Goal: Transaction & Acquisition: Purchase product/service

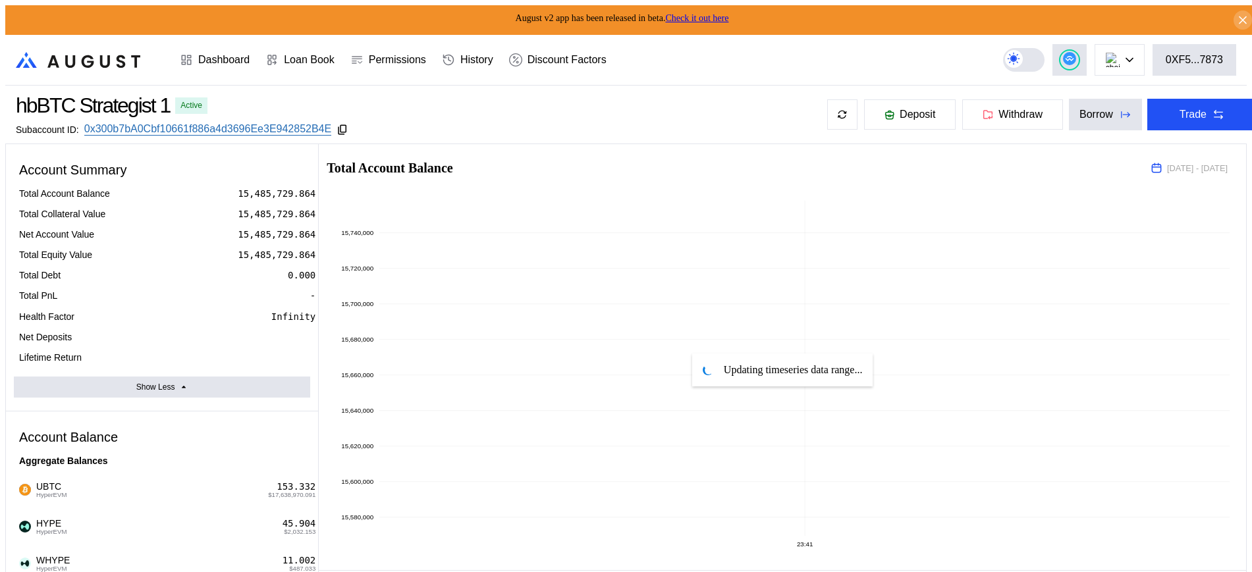
select select "*"
click at [1191, 107] on button "Trade" at bounding box center [1202, 115] width 110 height 32
drag, startPoint x: 649, startPoint y: 197, endPoint x: 680, endPoint y: 178, distance: 36.4
click at [1076, 54] on circle at bounding box center [1069, 58] width 13 height 13
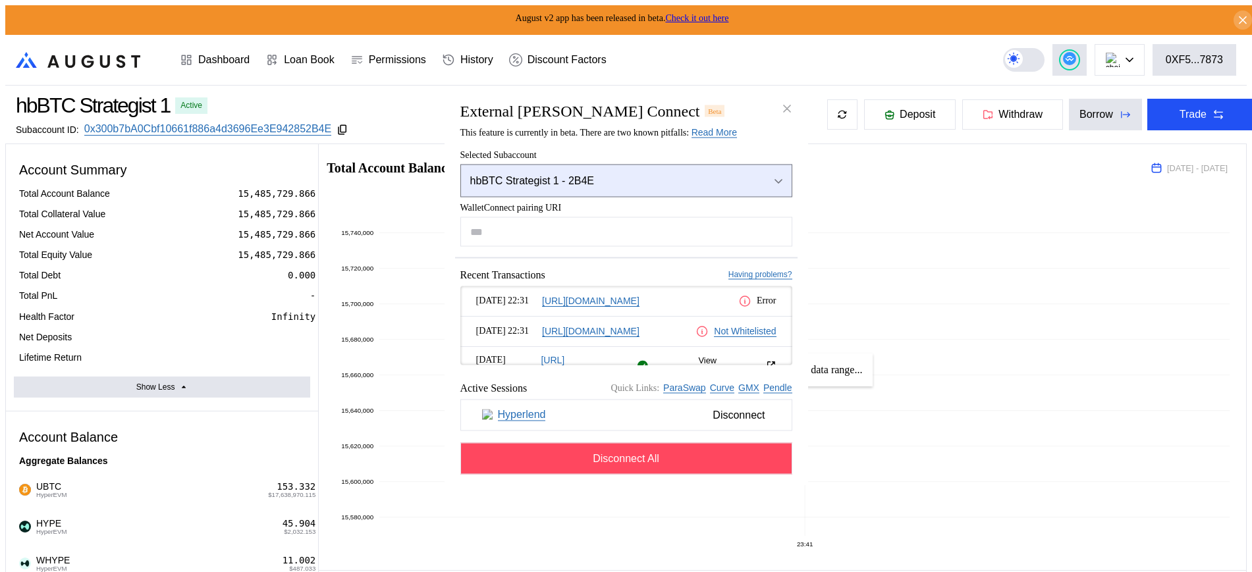
click at [659, 176] on div "hbBTC Strategist 1 - 2B4E" at bounding box center [609, 181] width 278 height 12
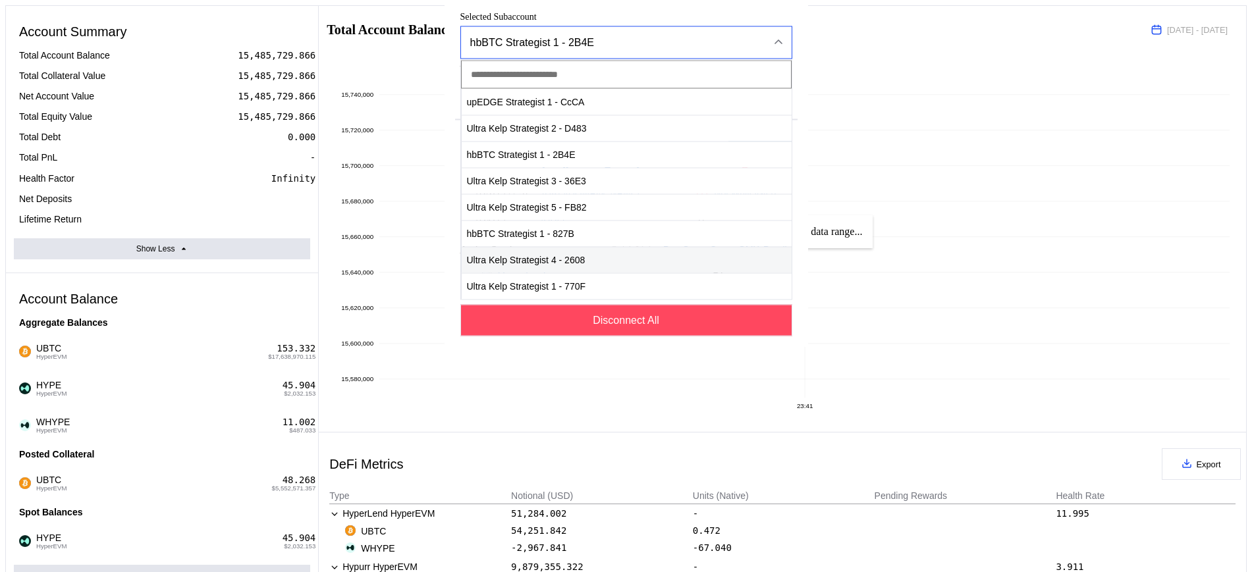
scroll to position [165, 0]
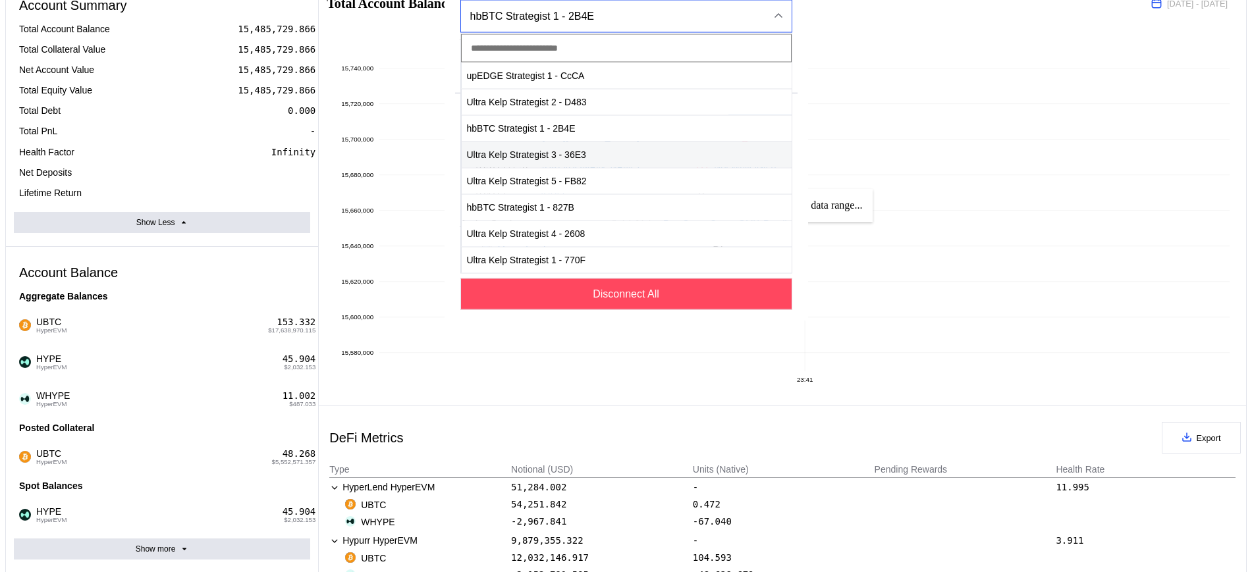
click at [617, 168] on span "Ultra Kelp Strategist 3 - 36E3" at bounding box center [627, 154] width 330 height 27
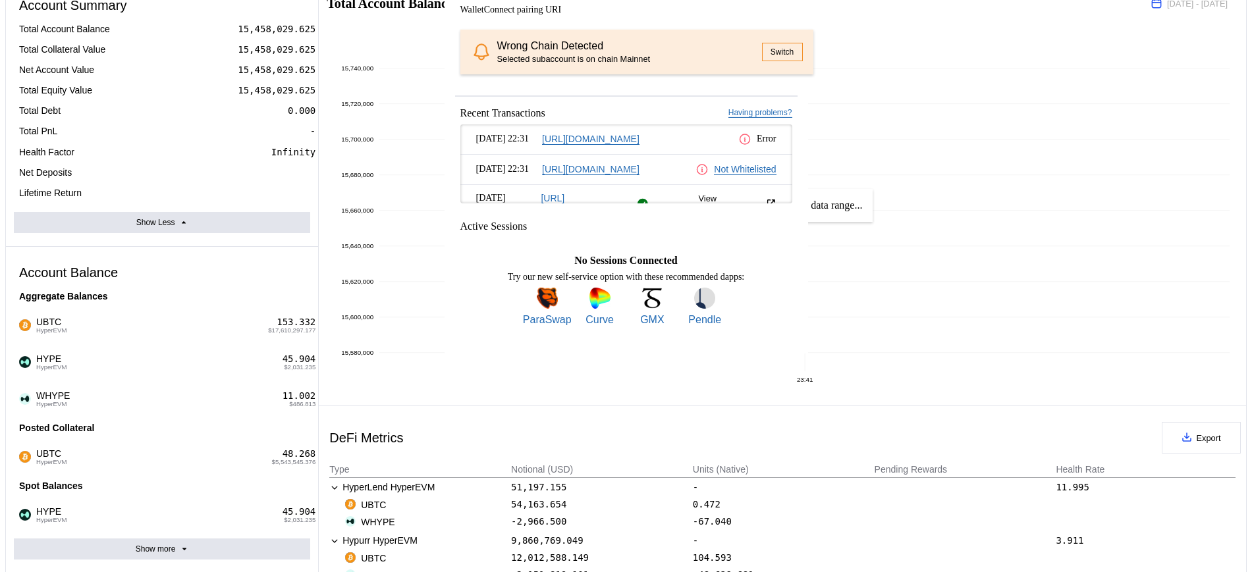
drag, startPoint x: 1010, startPoint y: 65, endPoint x: 1075, endPoint y: 52, distance: 66.4
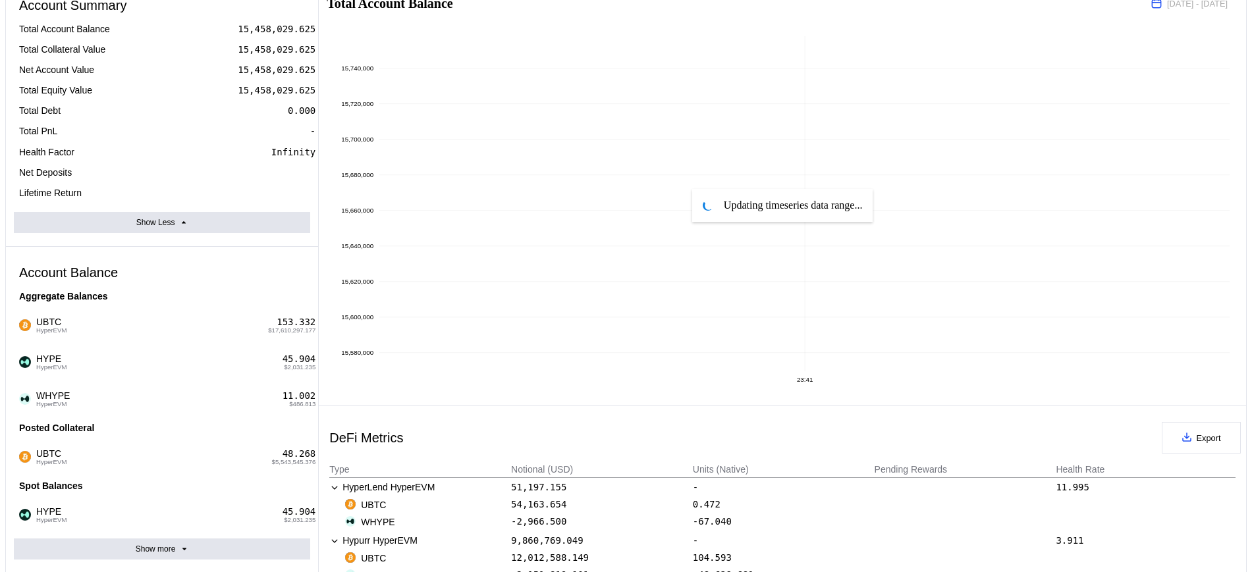
scroll to position [0, 0]
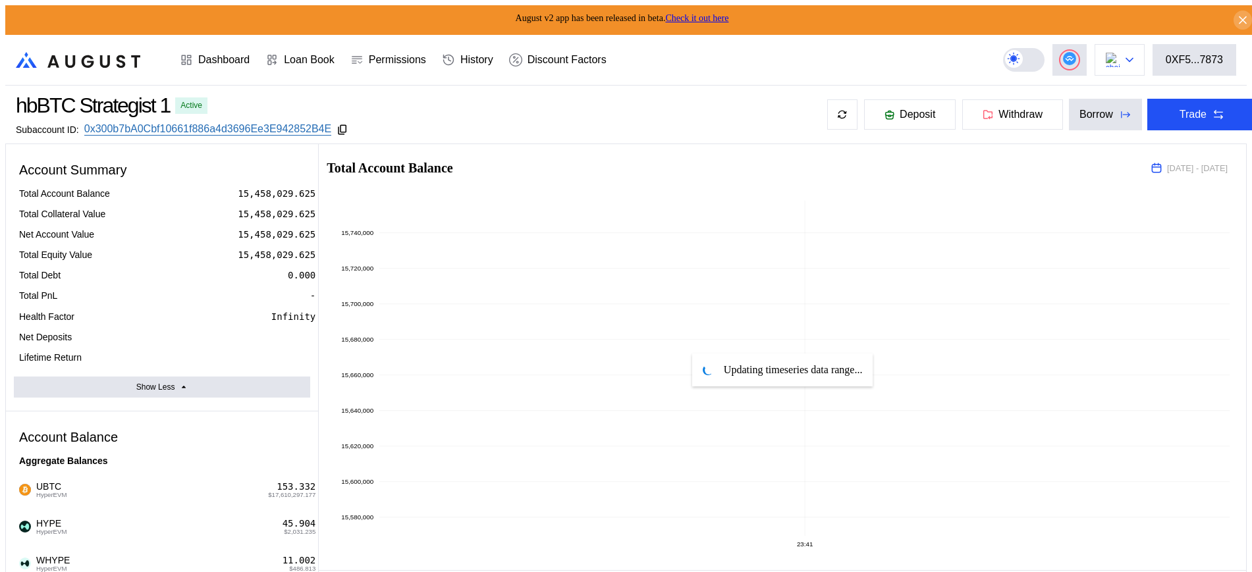
click at [1129, 44] on button at bounding box center [1120, 60] width 50 height 32
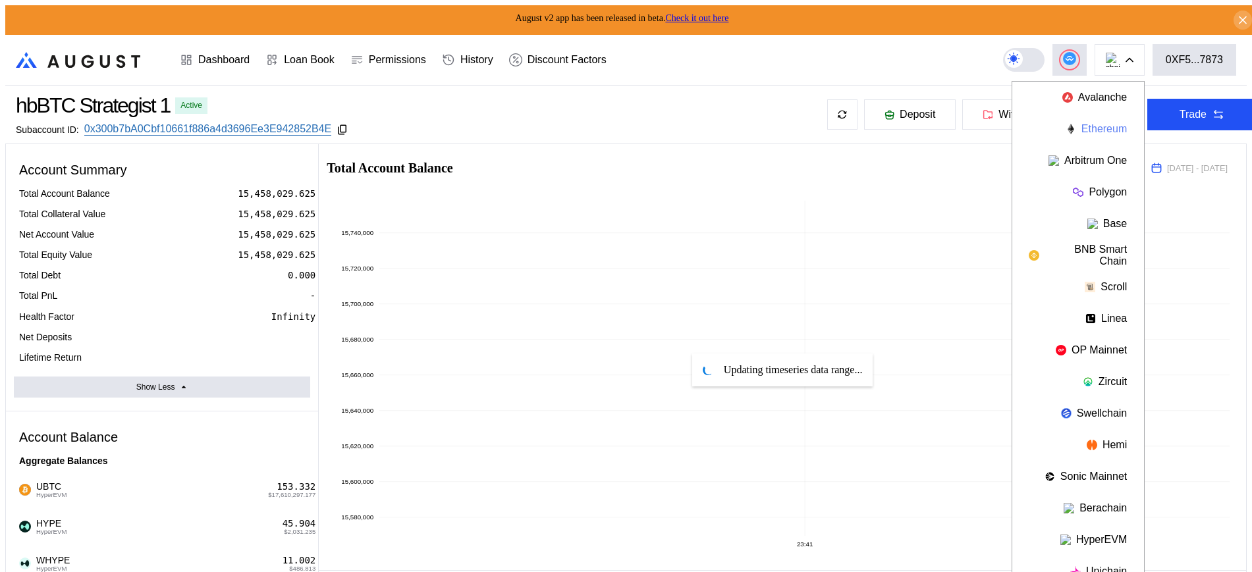
click at [1106, 126] on button "Ethereum" at bounding box center [1078, 129] width 132 height 32
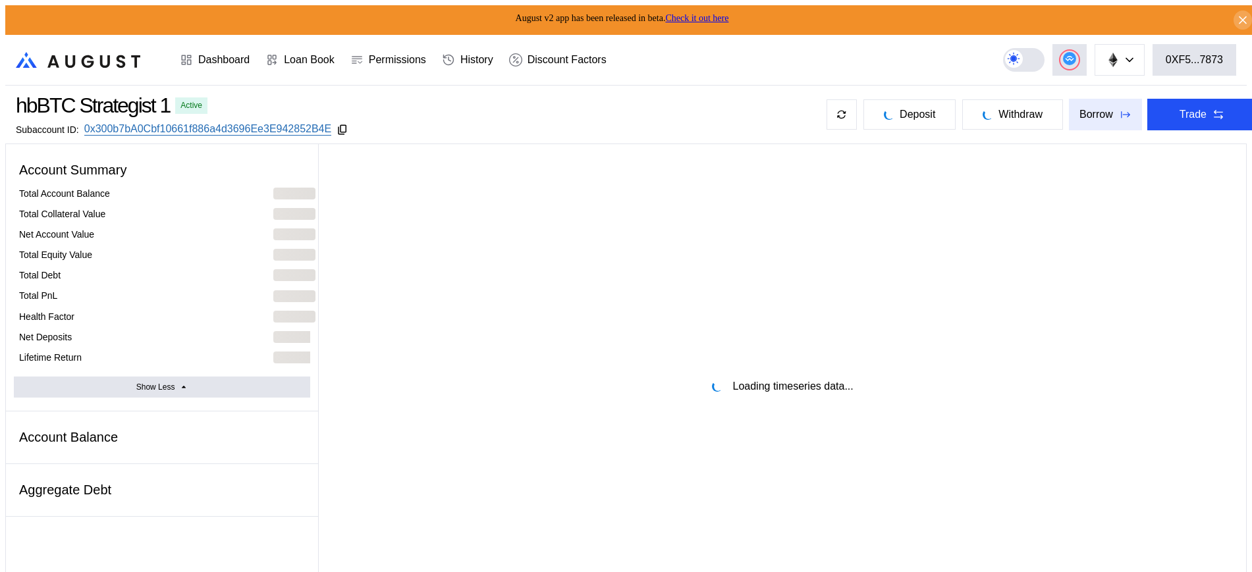
select select "*"
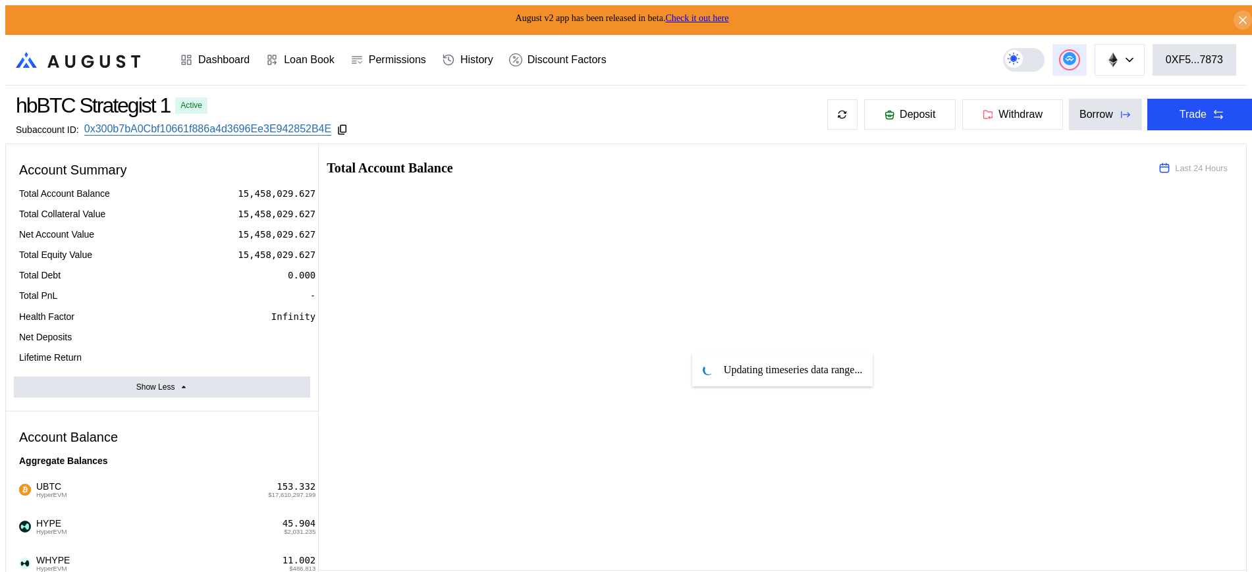
click at [1076, 52] on icon at bounding box center [1069, 58] width 13 height 13
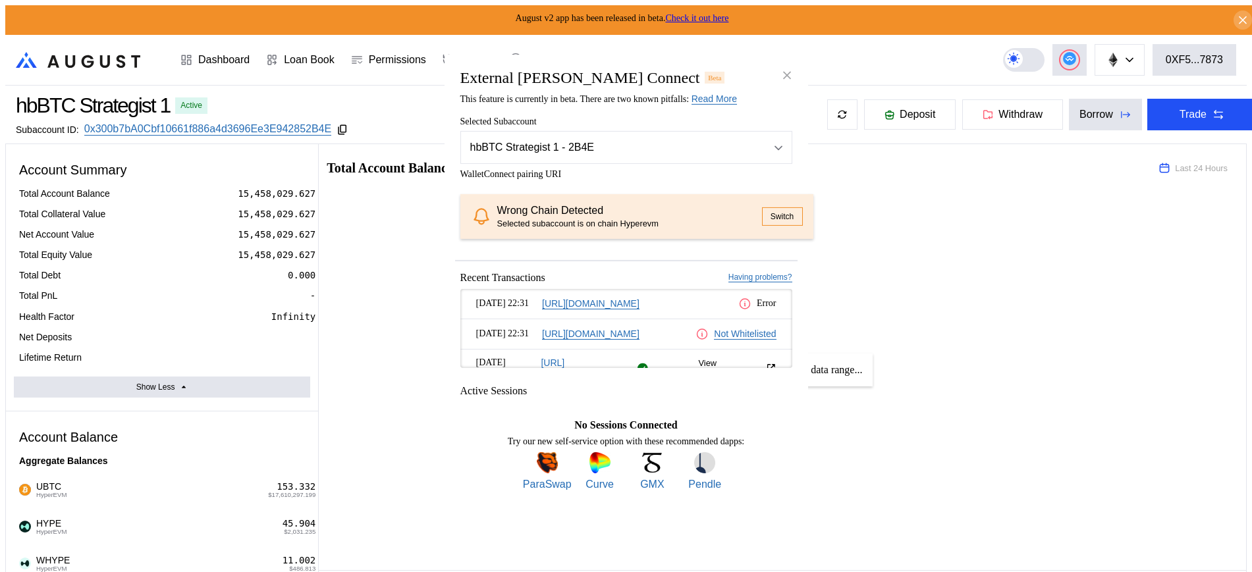
click at [762, 219] on button "Switch" at bounding box center [782, 216] width 41 height 18
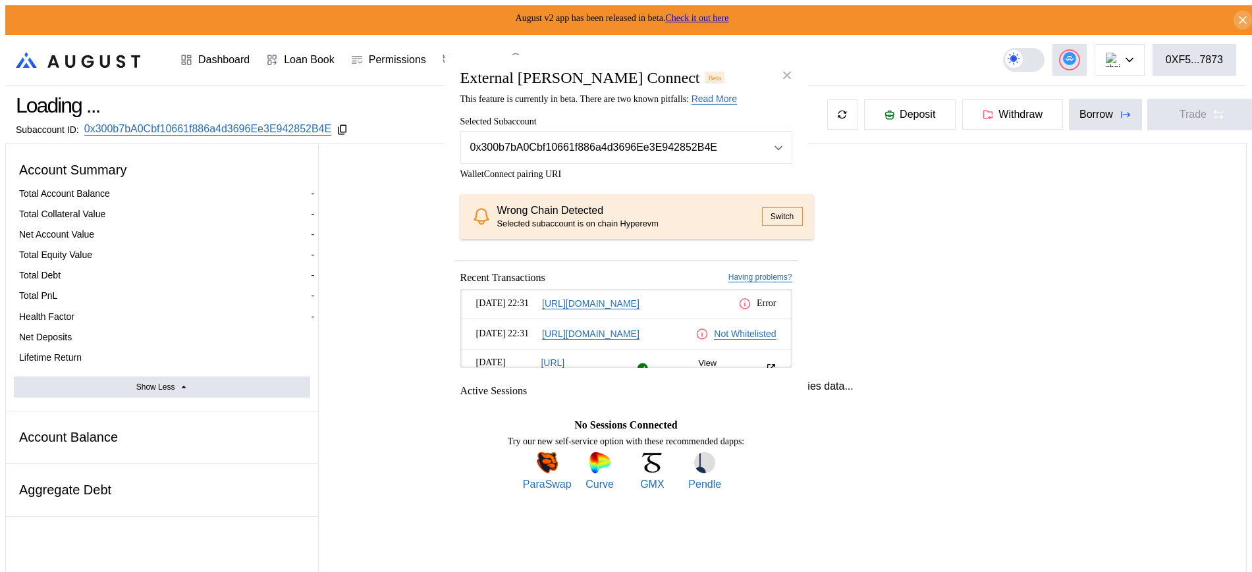
select select "*"
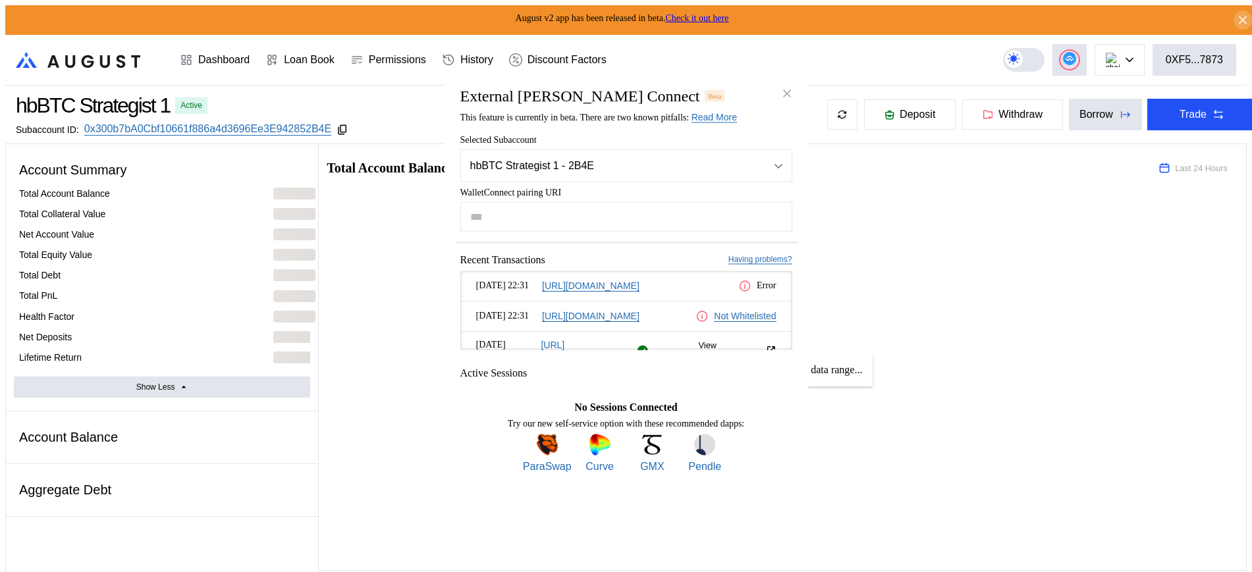
drag, startPoint x: 926, startPoint y: 288, endPoint x: 961, endPoint y: 254, distance: 48.4
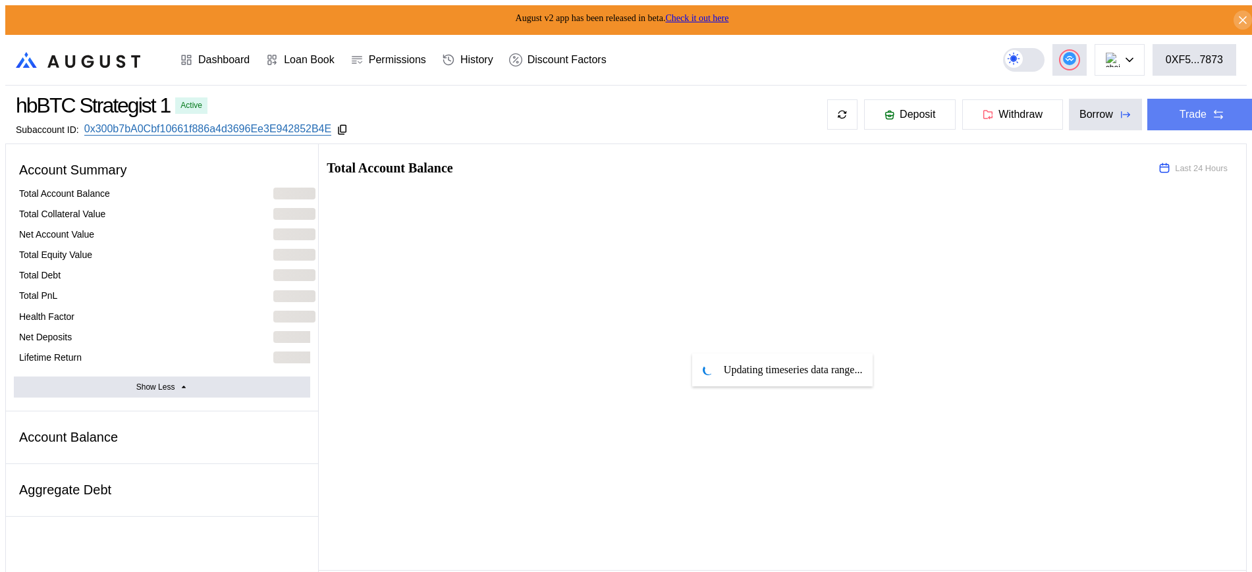
click at [1194, 100] on button "Trade" at bounding box center [1202, 115] width 110 height 32
drag, startPoint x: 634, startPoint y: 271, endPoint x: 1003, endPoint y: 58, distance: 425.7
click at [250, 54] on div "Dashboard" at bounding box center [223, 60] width 51 height 12
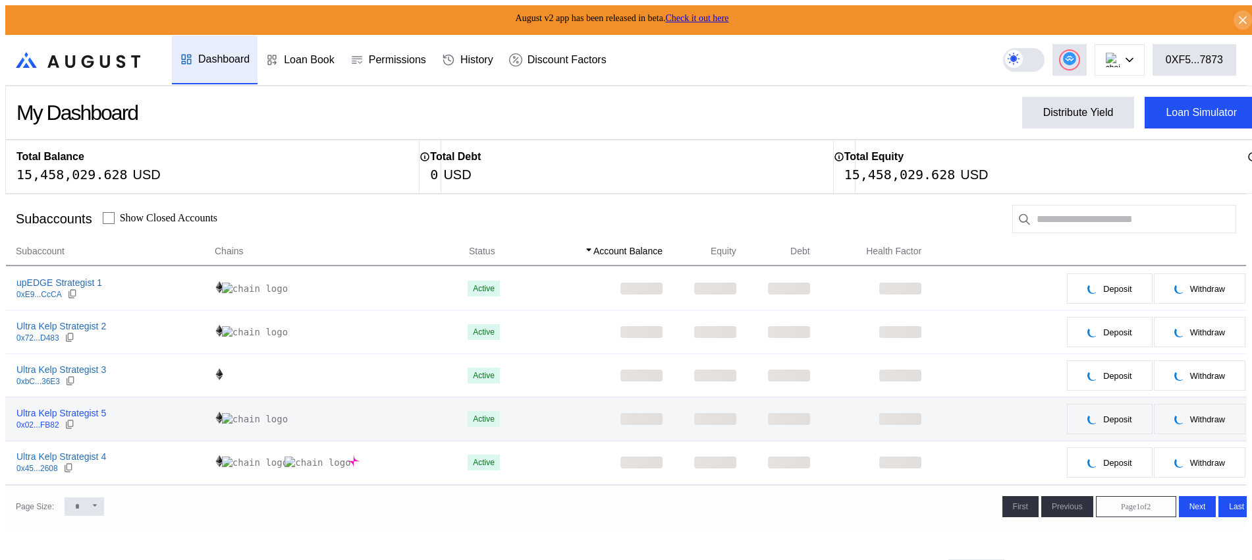
click at [59, 416] on div "Ultra Kelp Strategist 5" at bounding box center [61, 413] width 90 height 12
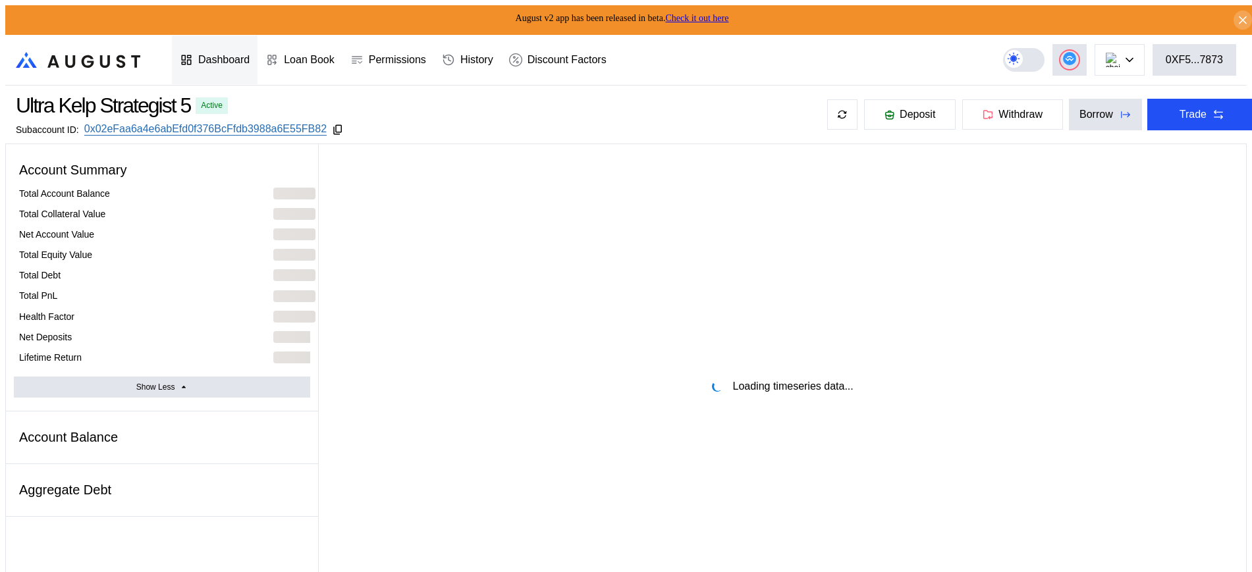
click at [245, 60] on div "Dashboard" at bounding box center [223, 60] width 51 height 12
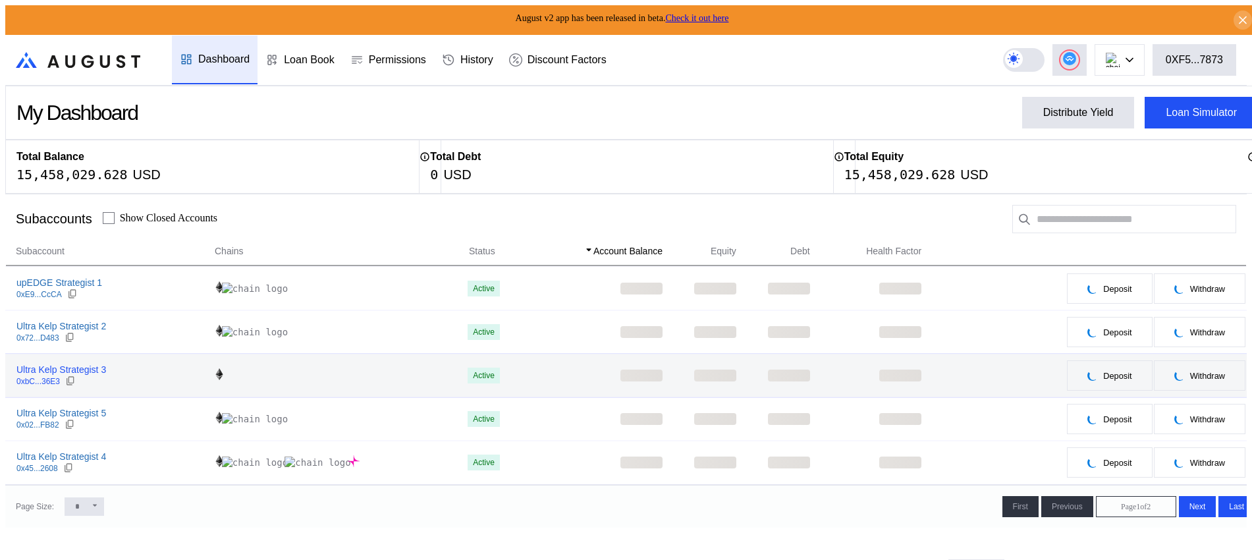
click at [74, 367] on div "Ultra Kelp Strategist 3" at bounding box center [61, 370] width 90 height 12
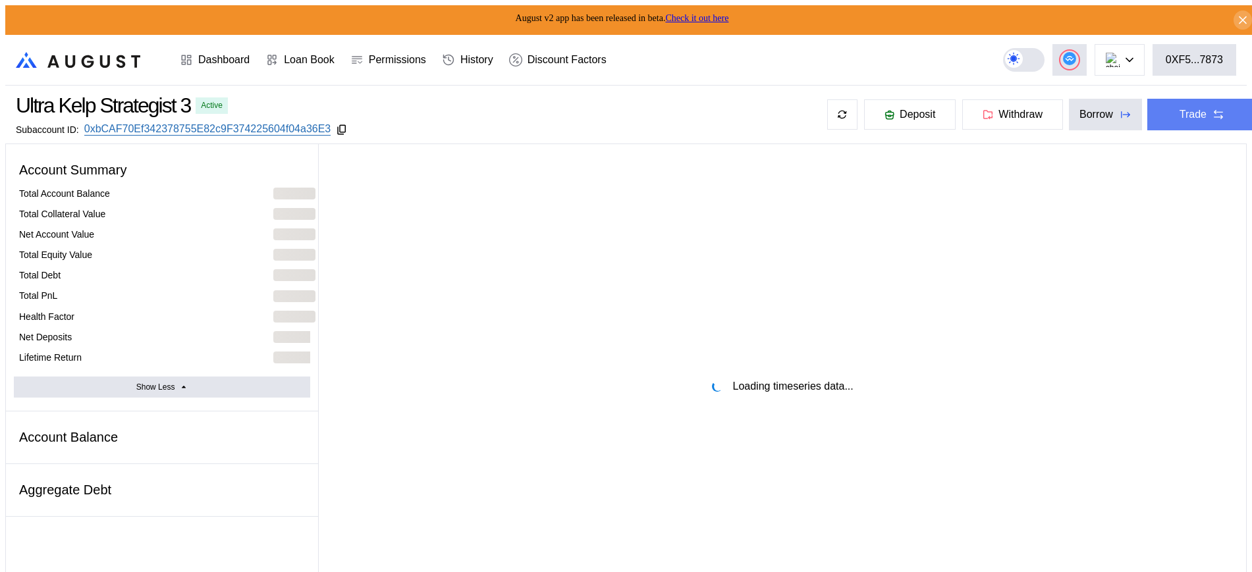
click at [1197, 99] on button "Trade" at bounding box center [1202, 115] width 110 height 32
select select "*"
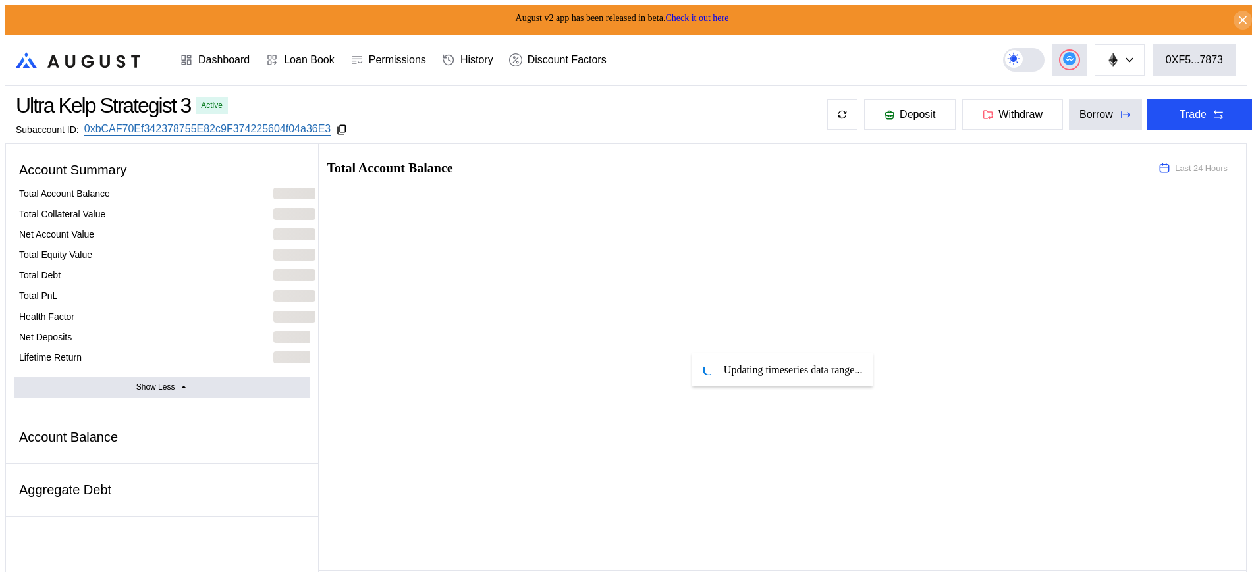
drag, startPoint x: 666, startPoint y: 220, endPoint x: 520, endPoint y: 146, distance: 164.6
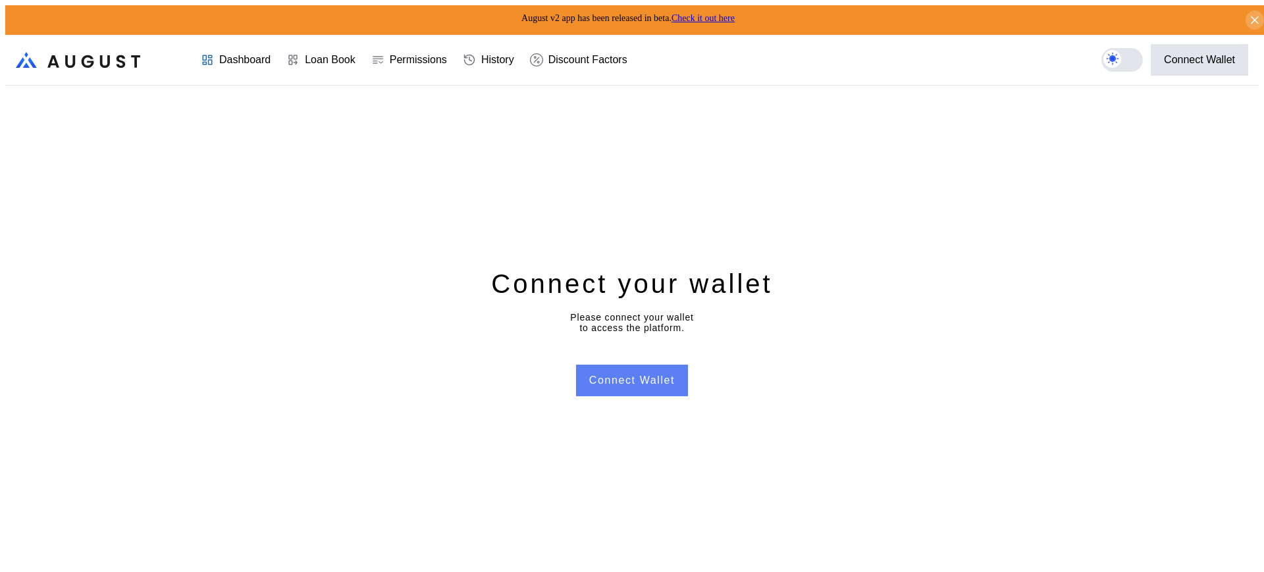
click at [661, 386] on button "Connect Wallet" at bounding box center [632, 381] width 112 height 32
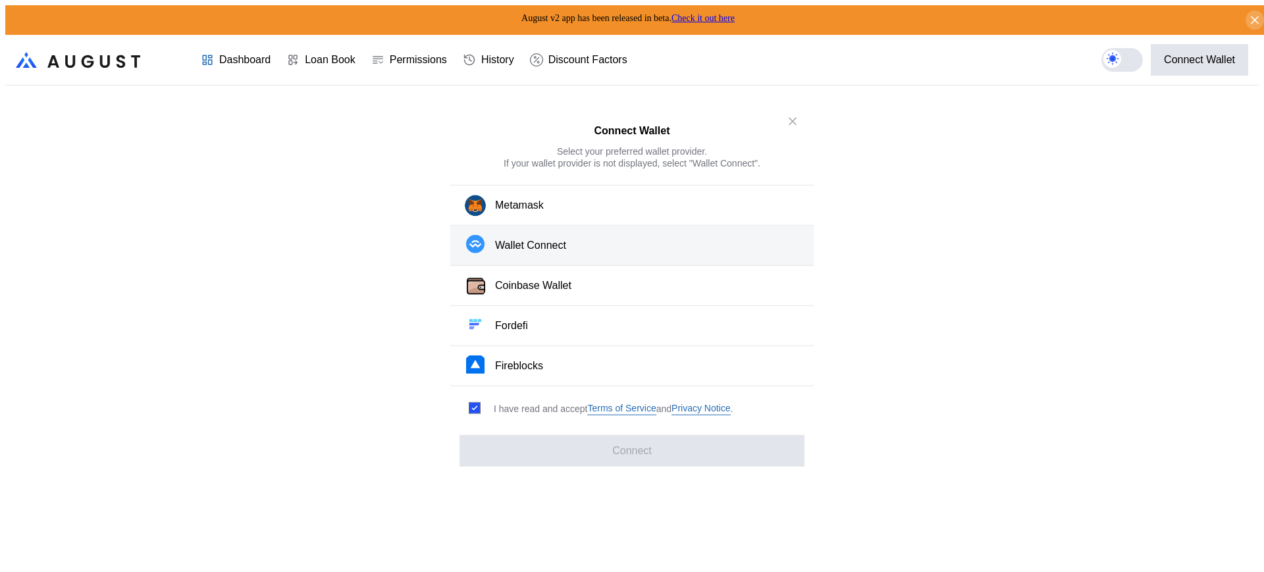
click at [624, 254] on button "Wallet Connect" at bounding box center [632, 246] width 364 height 40
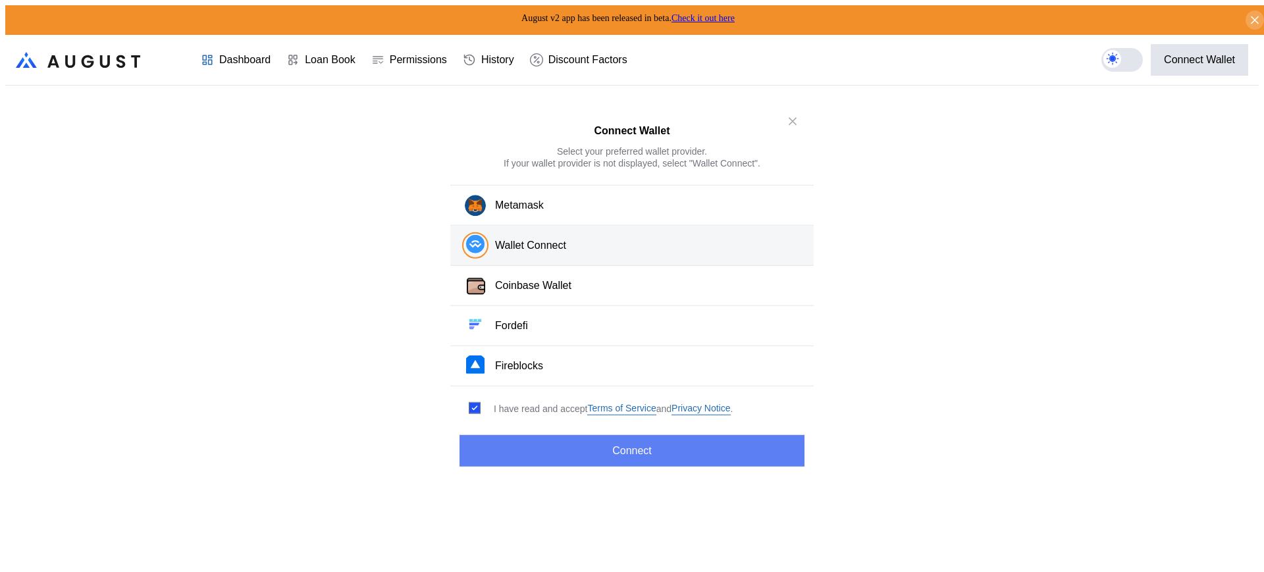
click at [659, 445] on button "Connect" at bounding box center [632, 451] width 345 height 32
click at [659, 443] on button "Connect" at bounding box center [632, 451] width 345 height 32
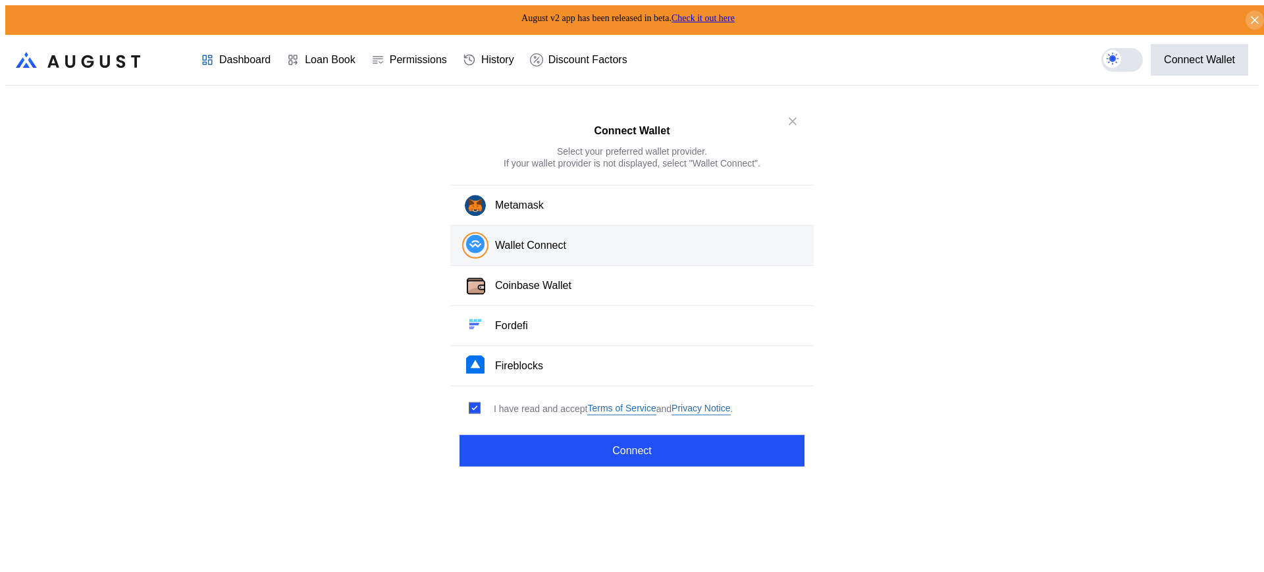
click at [807, 128] on div "Connect Wallet Select your preferred wallet provider. If your wallet provider i…" at bounding box center [632, 137] width 364 height 74
click at [799, 128] on button "close modal" at bounding box center [792, 121] width 21 height 21
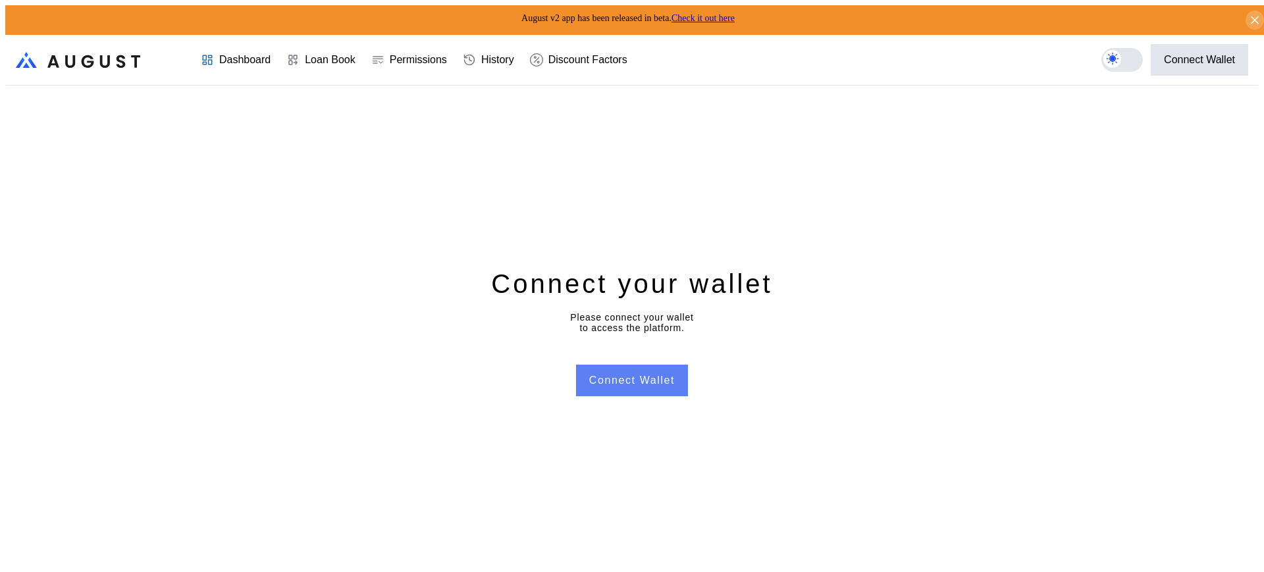
click at [649, 381] on button "Connect Wallet" at bounding box center [632, 381] width 112 height 32
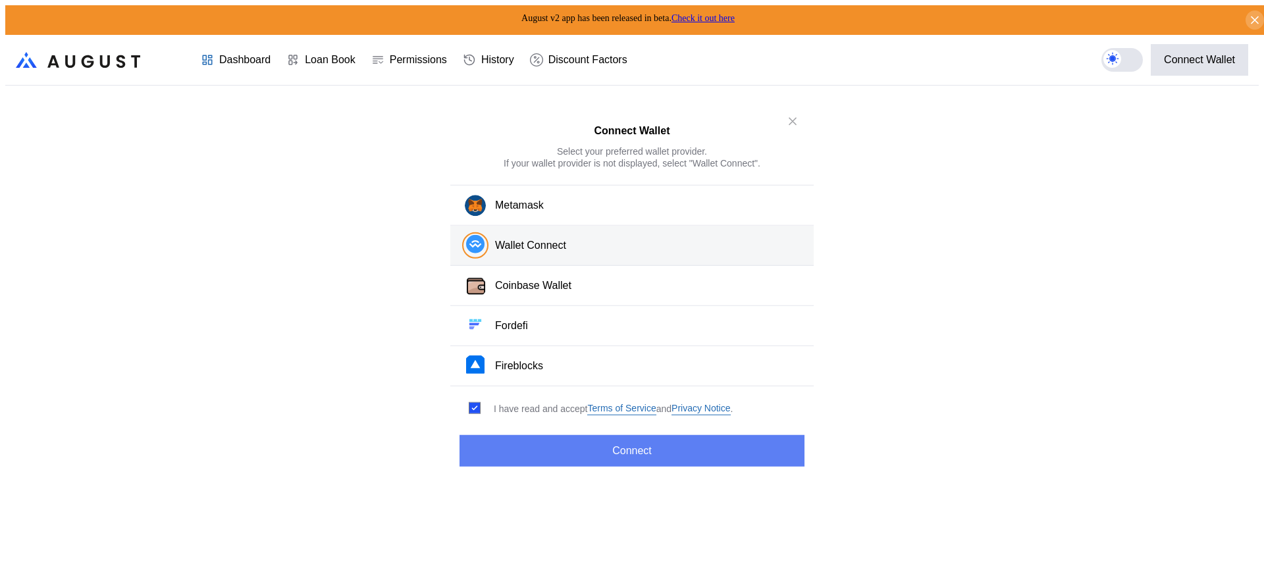
click at [622, 449] on button "Connect" at bounding box center [632, 451] width 345 height 32
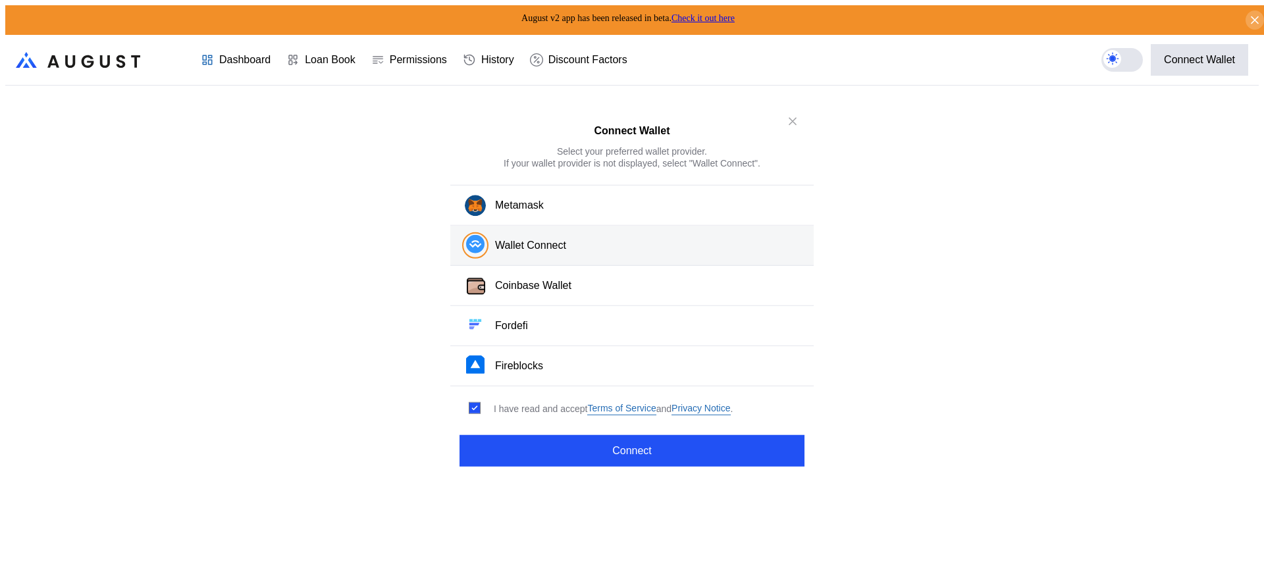
click at [991, 572] on div "Connect Wallet Select your preferred wallet provider. If your wallet provider i…" at bounding box center [632, 578] width 1254 height 0
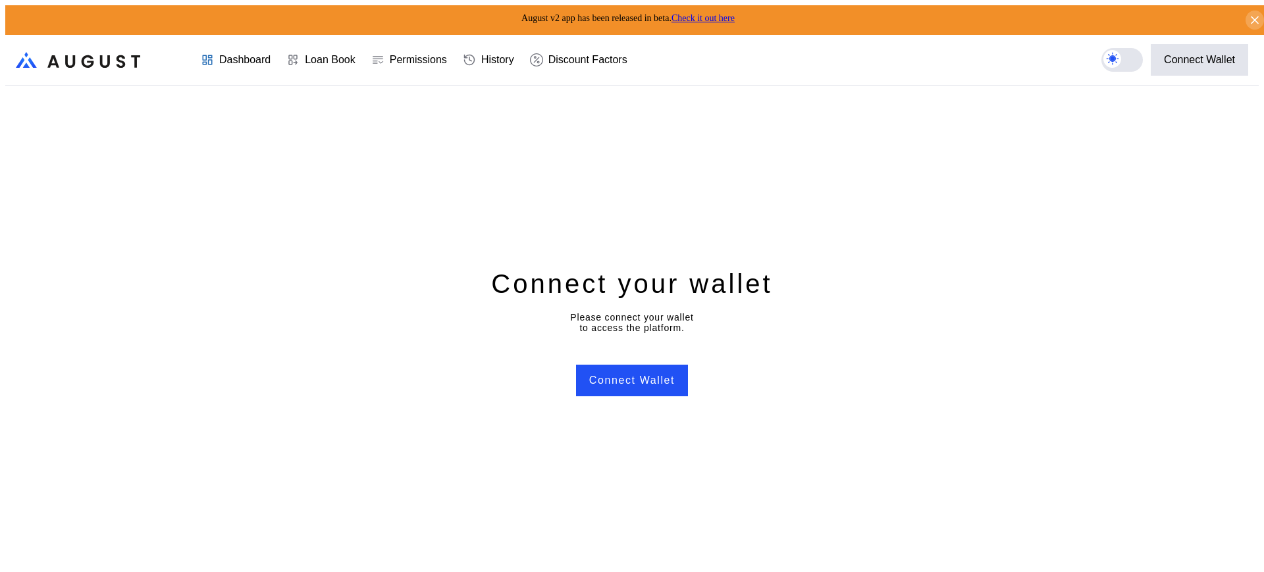
click at [281, 138] on div "Connect your wallet Please connect your wallet to access the platform. Connect …" at bounding box center [632, 332] width 1254 height 492
click at [637, 379] on button "Connect Wallet" at bounding box center [632, 381] width 112 height 32
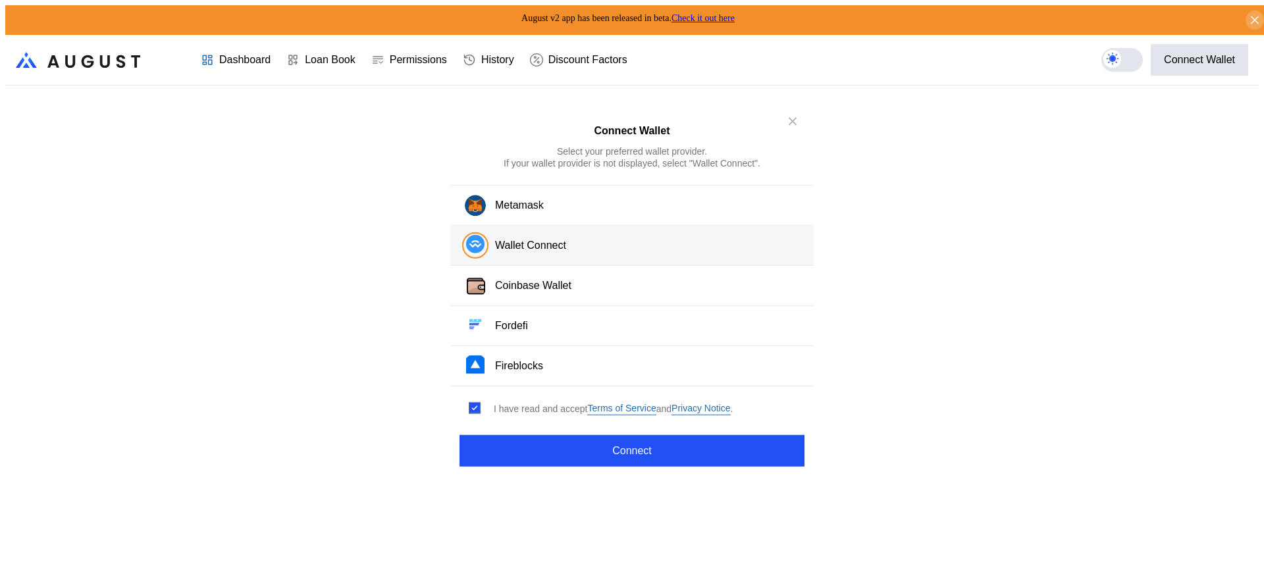
click at [624, 249] on button "Wallet Connect" at bounding box center [632, 246] width 364 height 40
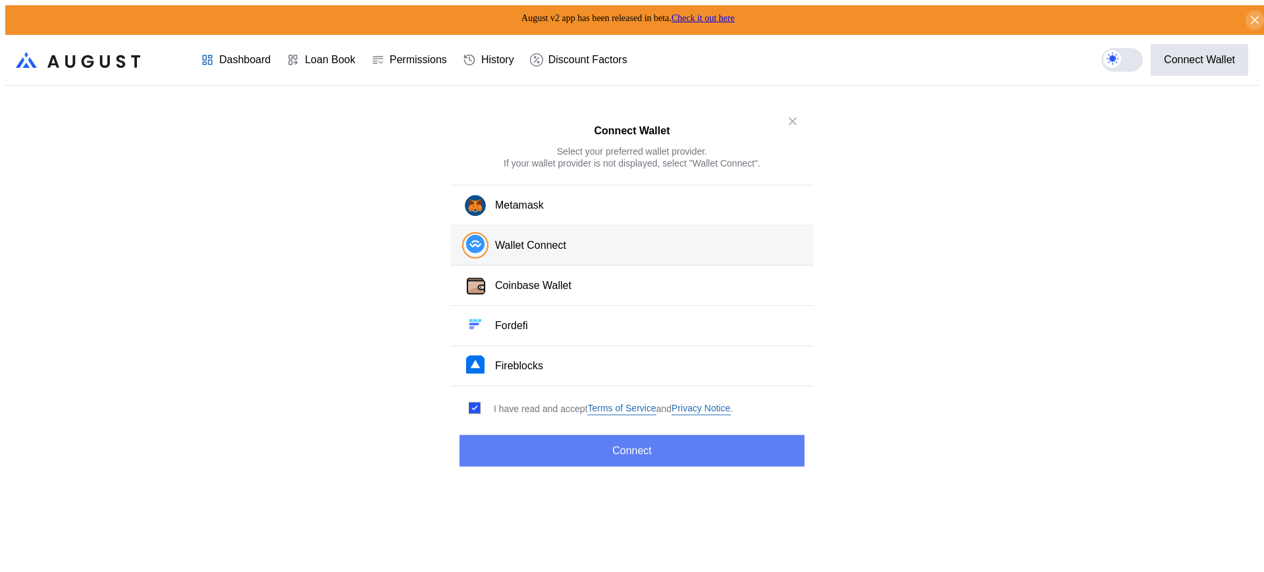
click at [657, 448] on button "Connect" at bounding box center [632, 451] width 345 height 32
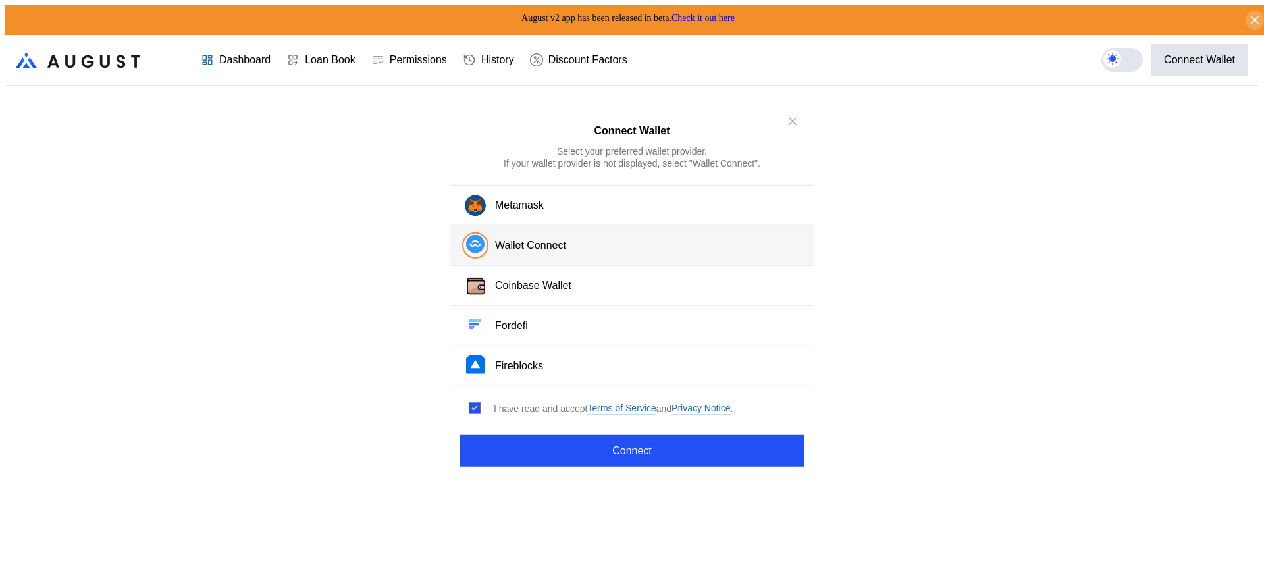
click at [801, 120] on div "modal" at bounding box center [792, 121] width 21 height 21
click at [800, 126] on button "close modal" at bounding box center [792, 121] width 21 height 21
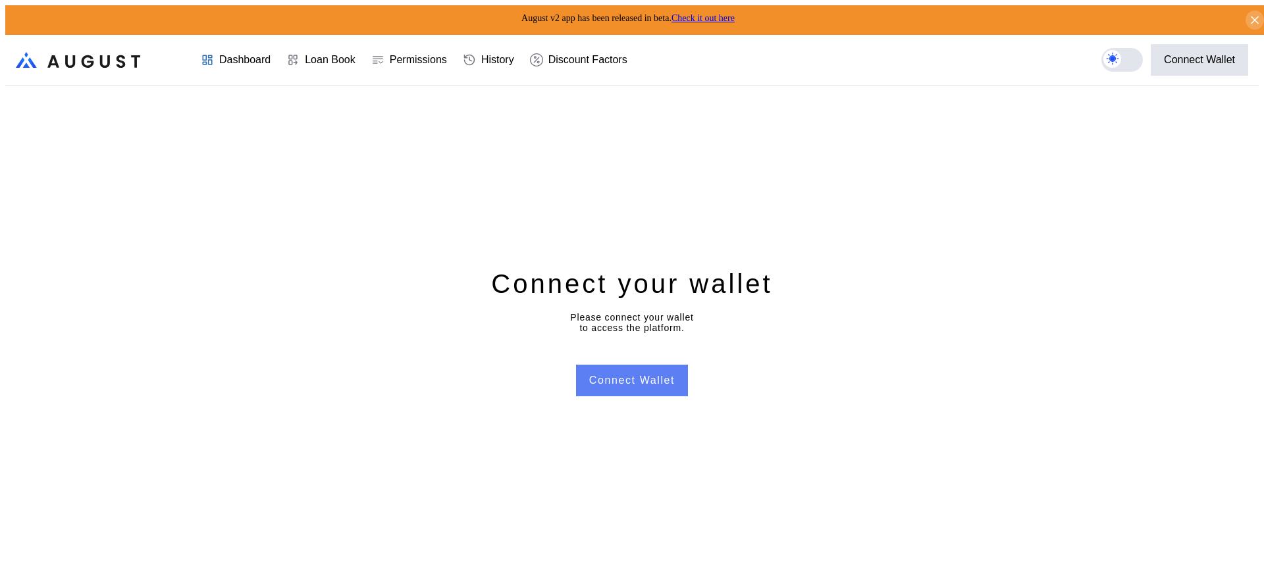
click at [607, 371] on button "Connect Wallet" at bounding box center [632, 381] width 112 height 32
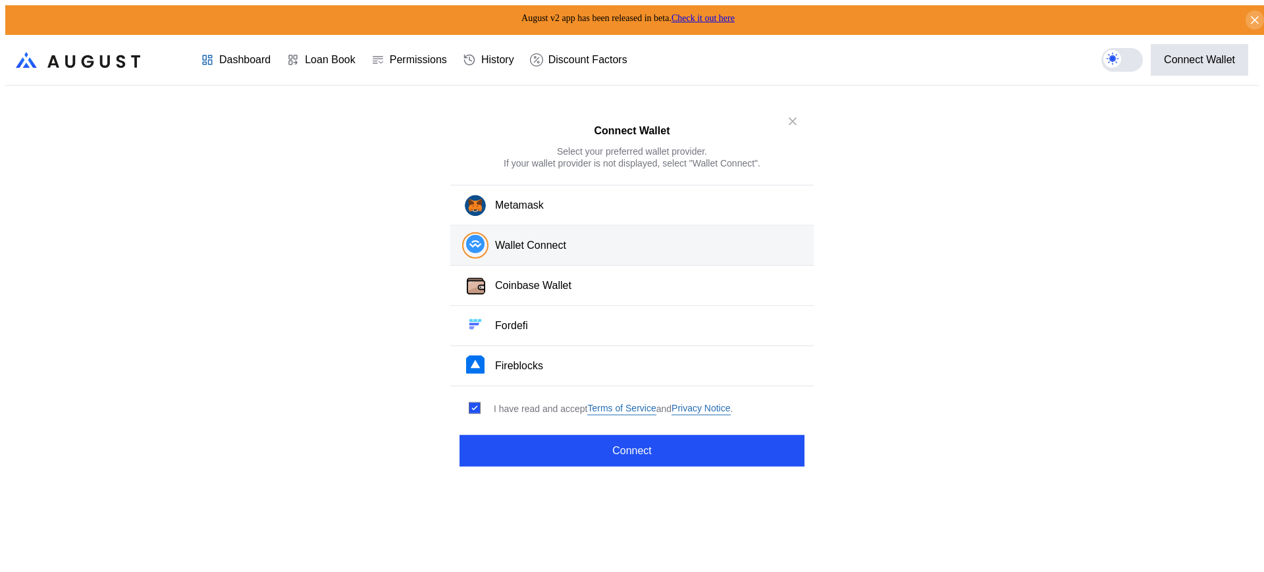
click at [540, 248] on div "Wallet Connect" at bounding box center [530, 246] width 71 height 14
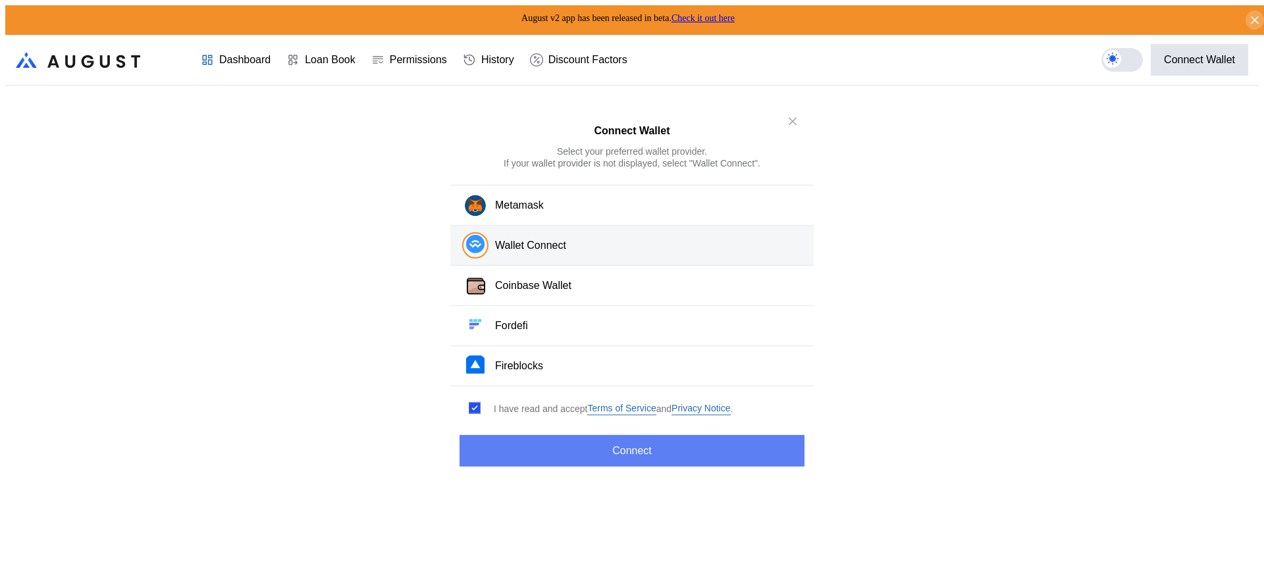
click at [529, 448] on button "Connect" at bounding box center [632, 451] width 345 height 32
